Goal: Task Accomplishment & Management: Manage account settings

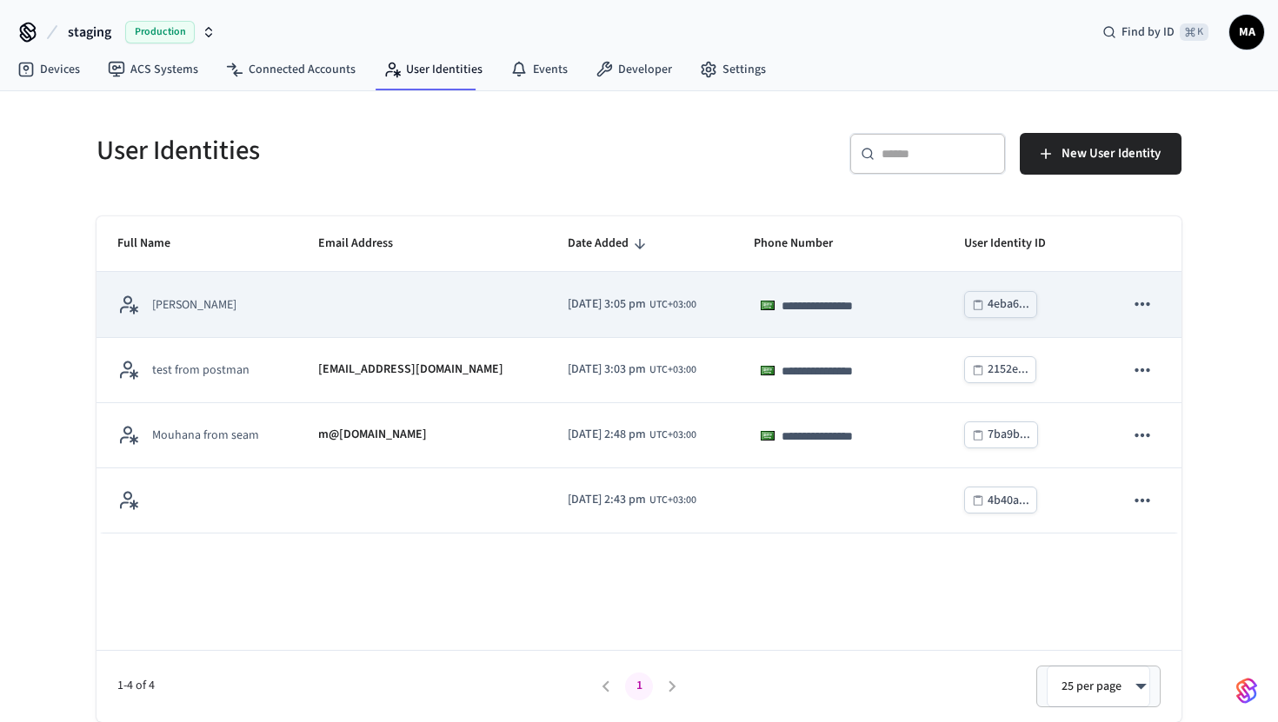
click at [362, 315] on td "sticky table" at bounding box center [421, 304] width 249 height 65
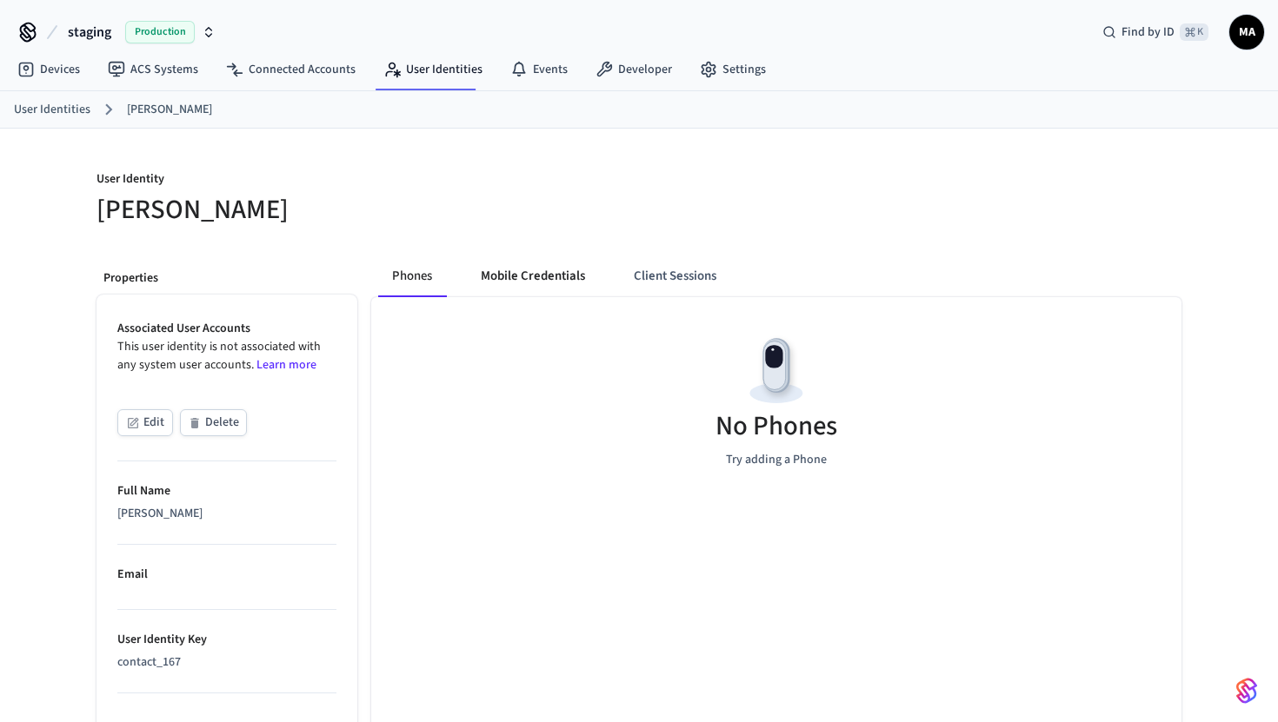
click at [541, 277] on button "Mobile Credentials" at bounding box center [533, 277] width 132 height 42
click at [666, 276] on button "Client Sessions" at bounding box center [671, 277] width 110 height 42
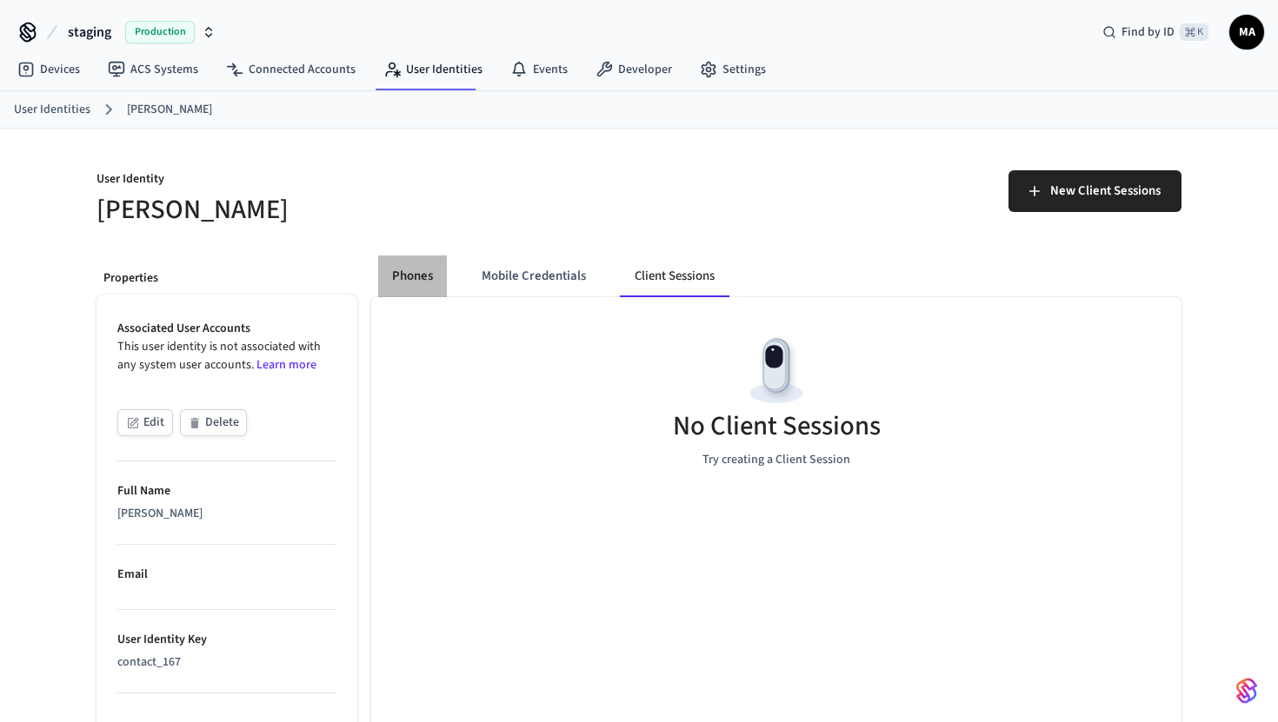
click at [445, 278] on button "Phones" at bounding box center [412, 277] width 69 height 42
